Goal: Task Accomplishment & Management: Manage account settings

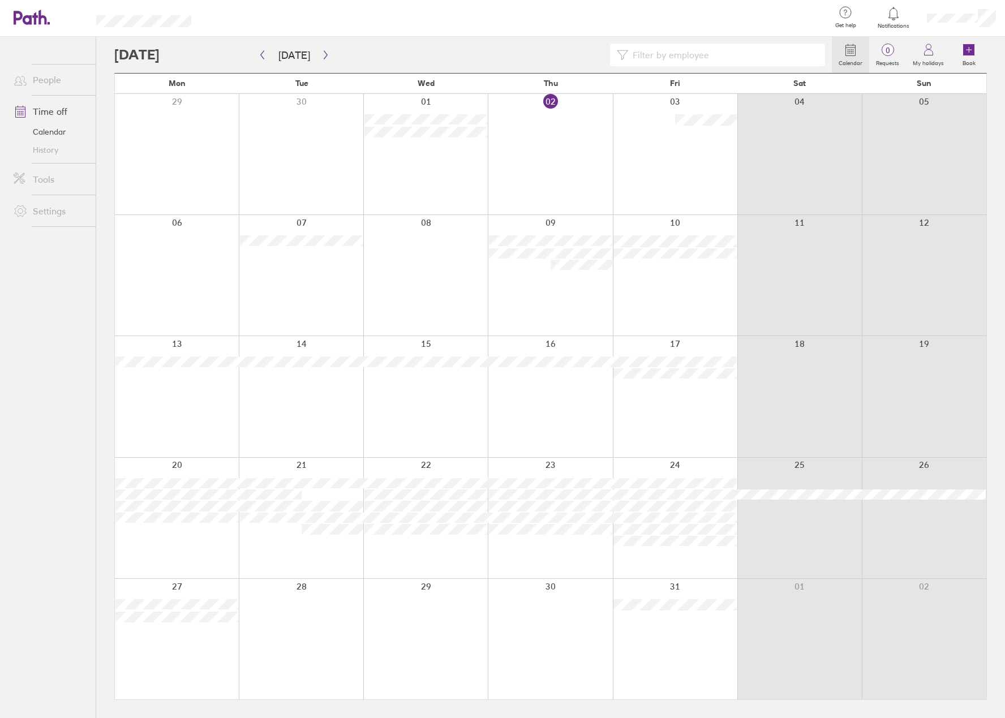
click at [893, 16] on icon at bounding box center [894, 14] width 14 height 14
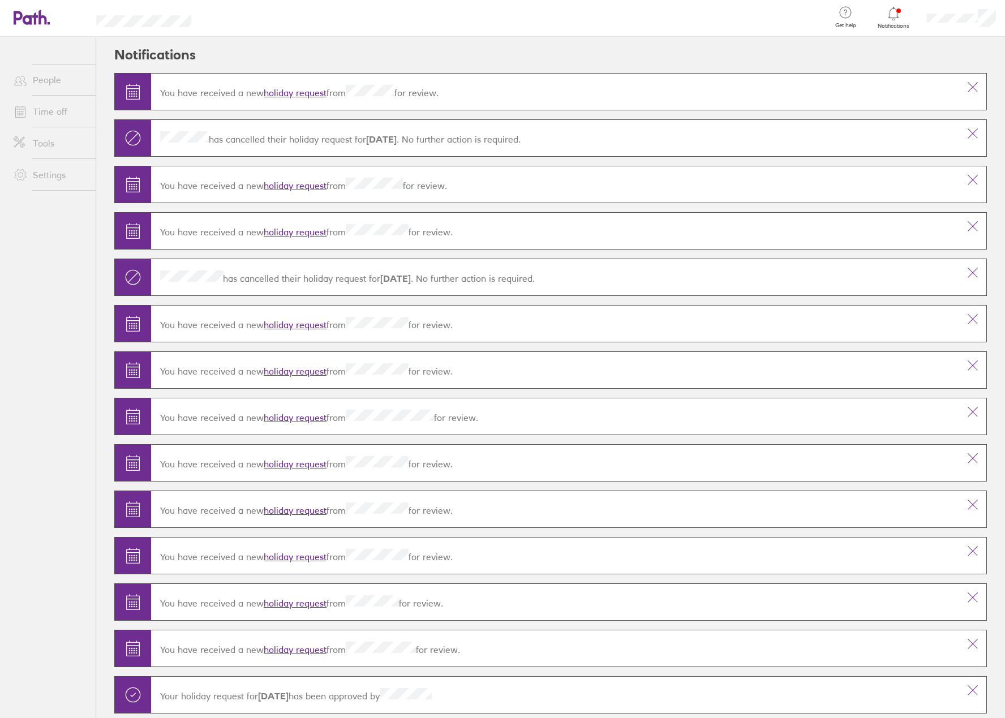
click at [296, 89] on link "holiday request" at bounding box center [295, 92] width 63 height 11
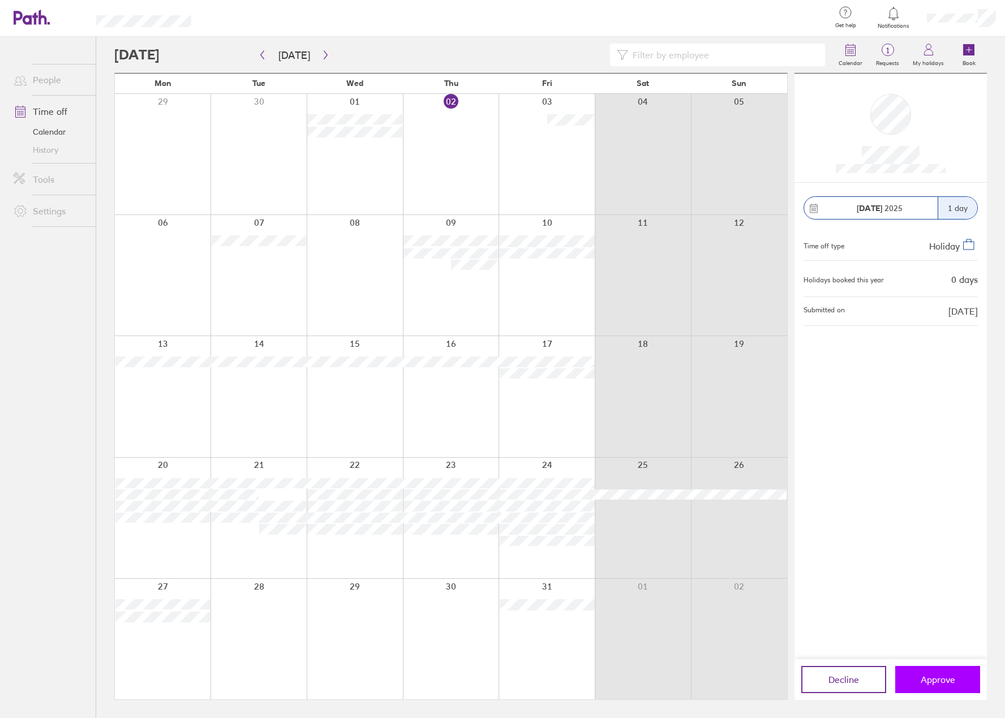
click at [939, 678] on span "Approve" at bounding box center [938, 679] width 35 height 10
click at [782, 40] on div "Calendar 1 Requests My holidays Book" at bounding box center [550, 55] width 872 height 36
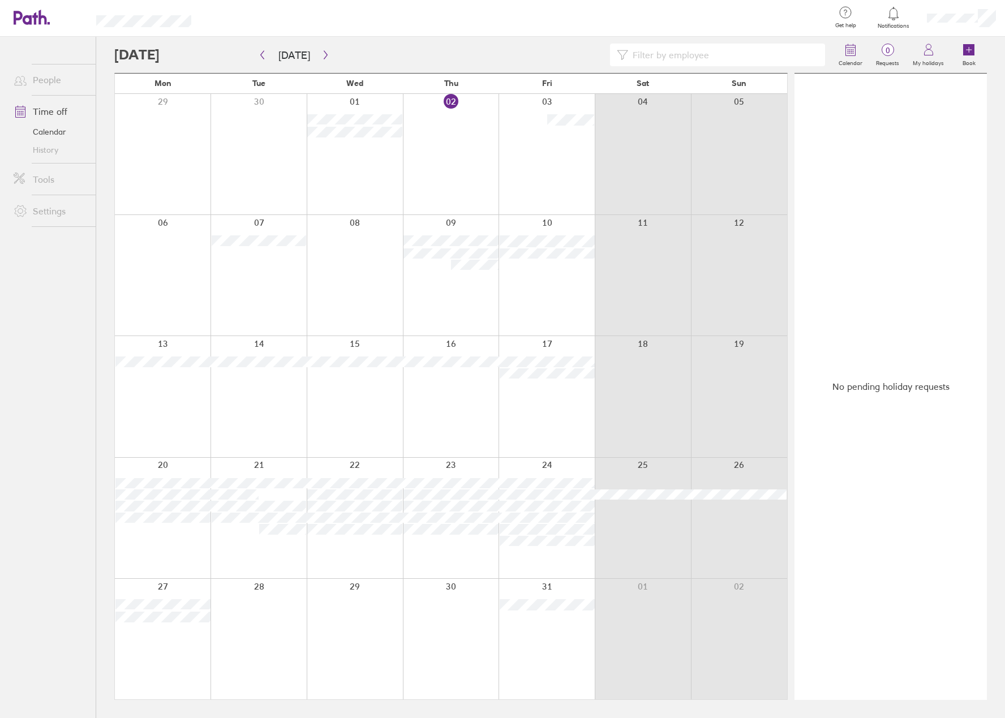
drag, startPoint x: 558, startPoint y: 44, endPoint x: 578, endPoint y: 46, distance: 20.4
click at [558, 44] on div at bounding box center [472, 55] width 717 height 23
click at [835, 110] on div "No pending holiday requests" at bounding box center [890, 387] width 192 height 626
